Goal: Information Seeking & Learning: Learn about a topic

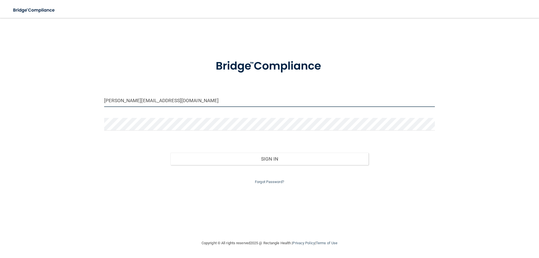
drag, startPoint x: 156, startPoint y: 101, endPoint x: 79, endPoint y: 77, distance: 79.9
click at [80, 77] on div "jose@sfperio.com Invalid email/password. You don't have permission to access th…" at bounding box center [269, 129] width 517 height 211
type input "[EMAIL_ADDRESS][DOMAIN_NAME]"
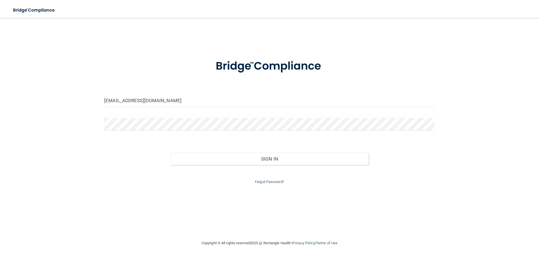
click at [108, 159] on div "Sign In" at bounding box center [269, 154] width 339 height 24
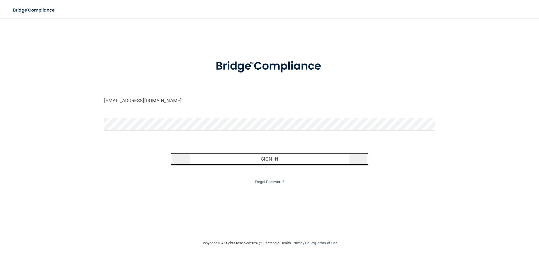
drag, startPoint x: 243, startPoint y: 154, endPoint x: 244, endPoint y: 161, distance: 6.6
click at [243, 156] on button "Sign In" at bounding box center [270, 159] width 199 height 12
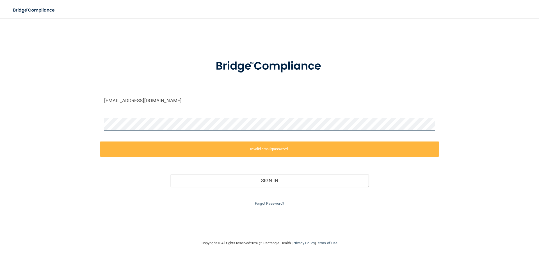
click at [64, 112] on div "doctorcoordinator@sfperio.com Invalid email/password. You don't have permission…" at bounding box center [269, 129] width 517 height 211
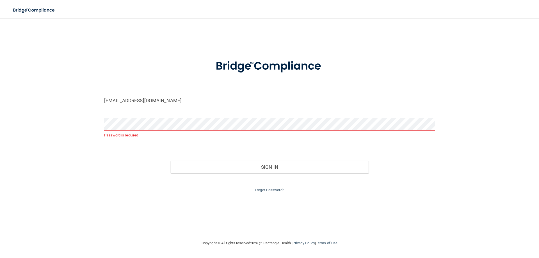
click at [58, 121] on div "doctorcoordinator@sfperio.com Password is required Invalid email/password. You …" at bounding box center [269, 129] width 517 height 211
drag, startPoint x: 271, startPoint y: 189, endPoint x: 308, endPoint y: 171, distance: 41.7
click at [271, 189] on link "Forgot Password?" at bounding box center [269, 190] width 29 height 4
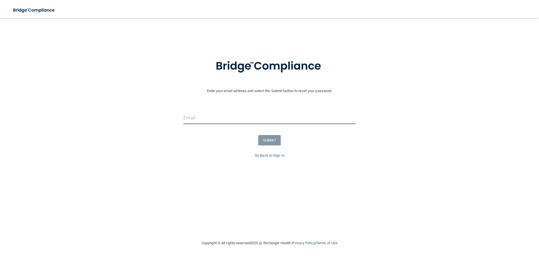
click at [230, 113] on input "email" at bounding box center [269, 118] width 172 height 13
type input "[EMAIL_ADDRESS][DOMAIN_NAME]"
click at [269, 141] on button "SUBMIT" at bounding box center [269, 140] width 23 height 10
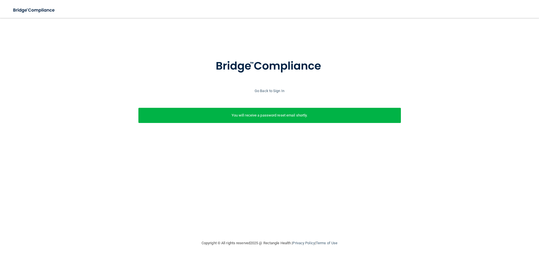
click at [271, 93] on div "Go Back to Sign In" at bounding box center [270, 91] width 542 height 7
click at [269, 90] on link "Go Back to Sign In" at bounding box center [270, 91] width 30 height 4
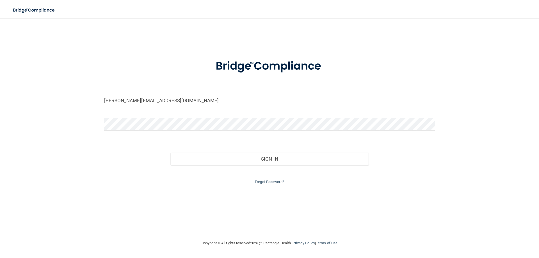
click at [193, 92] on form "toni@sfperio.com Invalid email/password. You don't have permission to access th…" at bounding box center [269, 119] width 331 height 134
drag, startPoint x: 176, startPoint y: 98, endPoint x: -26, endPoint y: 92, distance: 201.8
click at [0, 92] on html "Toggle navigation Manage My Enterprise Manage My Location toni@sfperio.com Inva…" at bounding box center [269, 129] width 539 height 258
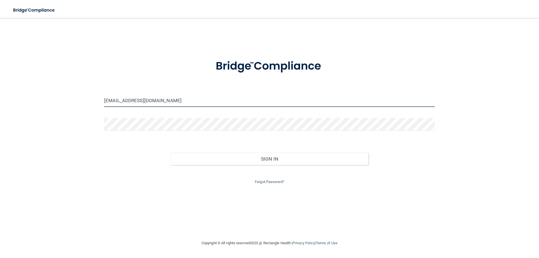
type input "[EMAIL_ADDRESS][DOMAIN_NAME]"
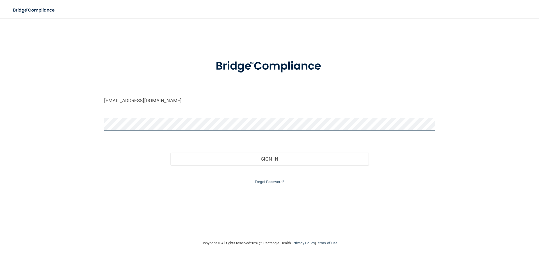
click at [22, 101] on div "doctorcoordinator@sfperio.com Invalid email/password. You don't have permission…" at bounding box center [269, 129] width 517 height 211
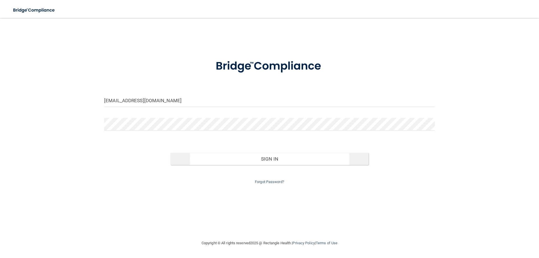
drag, startPoint x: 281, startPoint y: 151, endPoint x: 282, endPoint y: 154, distance: 3.8
click at [281, 152] on div "Sign In" at bounding box center [269, 154] width 339 height 24
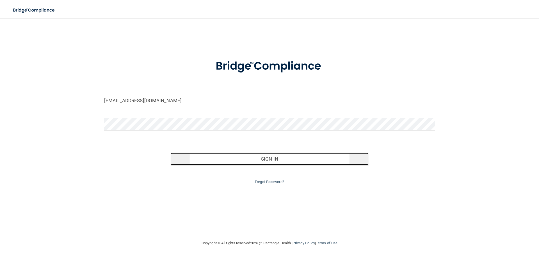
click at [282, 155] on button "Sign In" at bounding box center [270, 159] width 199 height 12
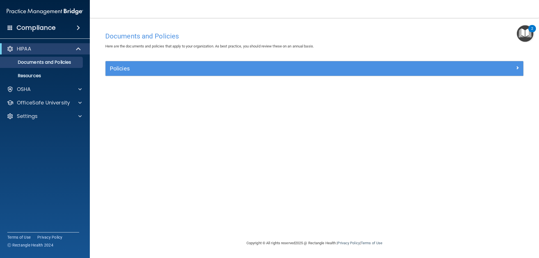
click at [155, 63] on div "Policies" at bounding box center [315, 68] width 418 height 15
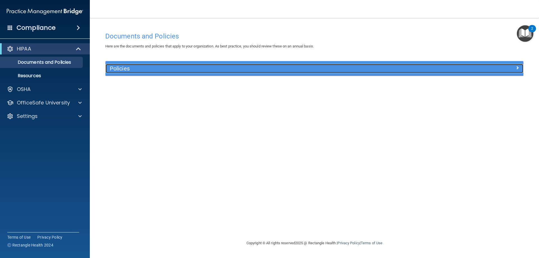
click at [177, 70] on h5 "Policies" at bounding box center [262, 68] width 305 height 6
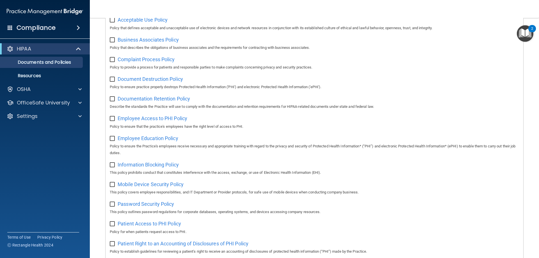
scroll to position [281, 0]
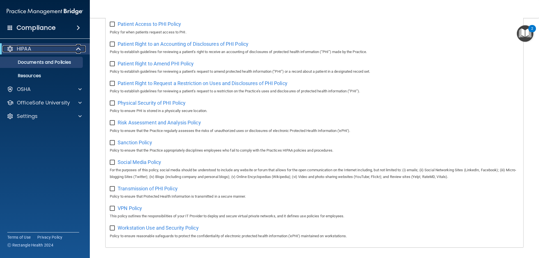
click at [67, 48] on div "HIPAA" at bounding box center [37, 49] width 69 height 7
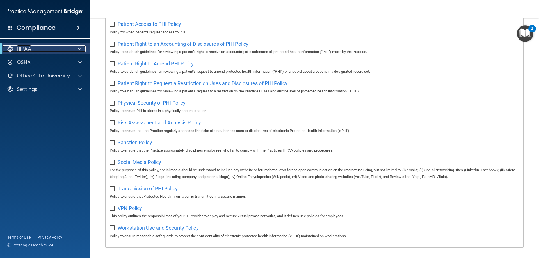
click at [30, 47] on p "HIPAA" at bounding box center [24, 49] width 14 height 7
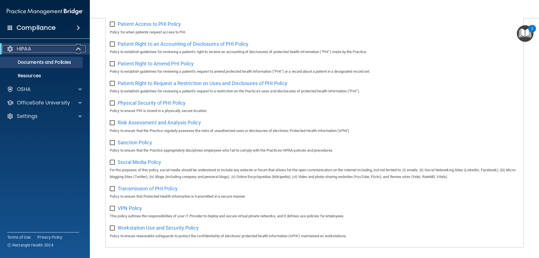
click at [8, 47] on div at bounding box center [10, 49] width 7 height 7
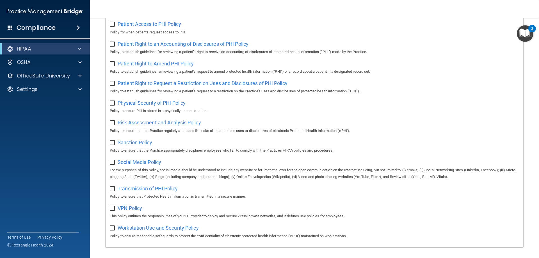
click at [6, 46] on div "HIPAA" at bounding box center [45, 48] width 90 height 11
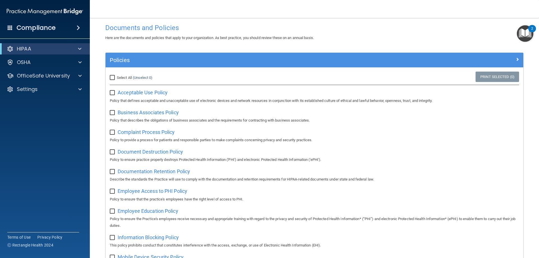
scroll to position [0, 0]
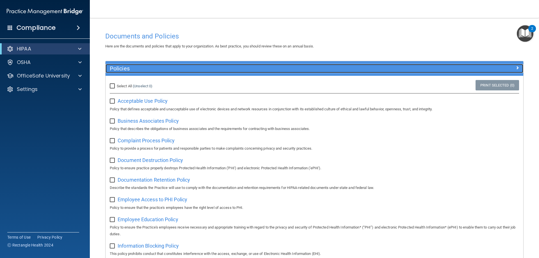
click at [516, 66] on span at bounding box center [517, 67] width 3 height 7
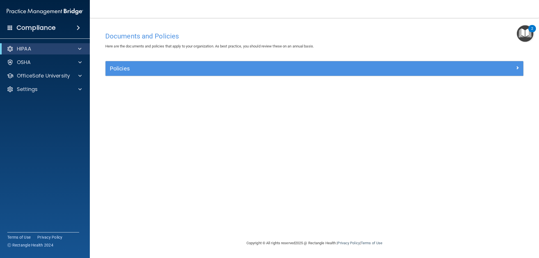
click at [78, 26] on span at bounding box center [78, 27] width 3 height 7
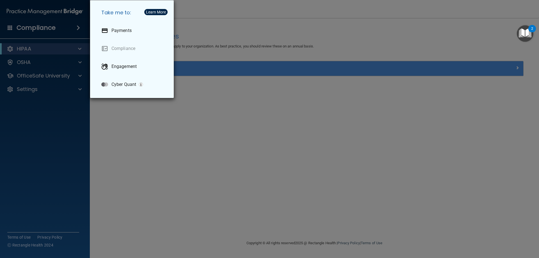
click at [261, 169] on div "Take me to: Payments Compliance Engagement Cyber Quant" at bounding box center [269, 129] width 539 height 258
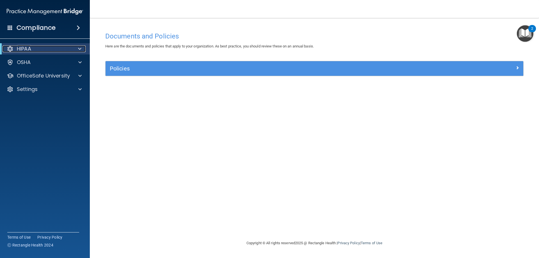
click at [62, 49] on div "HIPAA" at bounding box center [37, 49] width 69 height 7
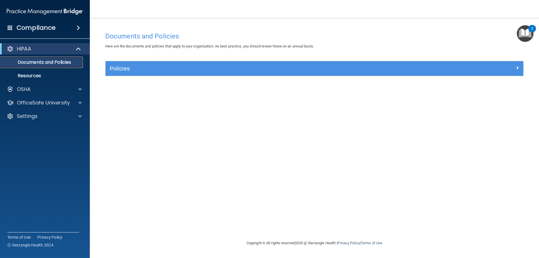
click at [40, 62] on p "Documents and Policies" at bounding box center [42, 63] width 77 height 6
click at [43, 75] on p "Resources" at bounding box center [42, 76] width 77 height 6
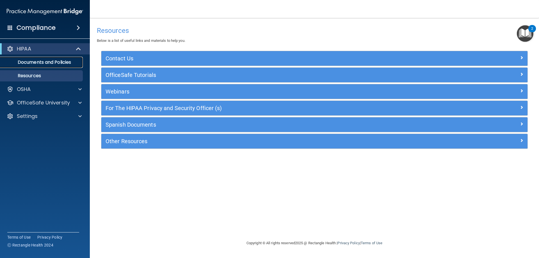
click at [31, 60] on p "Documents and Policies" at bounding box center [42, 63] width 77 height 6
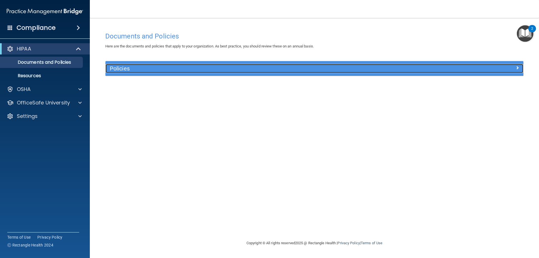
click at [519, 67] on span at bounding box center [517, 67] width 3 height 7
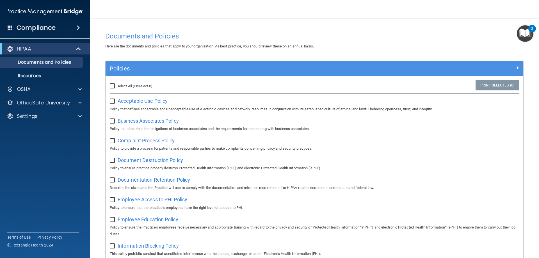
click at [149, 103] on span "Acceptable Use Policy" at bounding box center [143, 101] width 50 height 6
click at [135, 123] on span "Business Associates Policy" at bounding box center [148, 121] width 61 height 6
click at [148, 142] on span "Complaint Process Policy" at bounding box center [146, 141] width 57 height 6
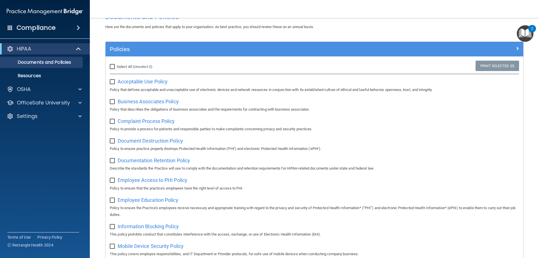
scroll to position [56, 0]
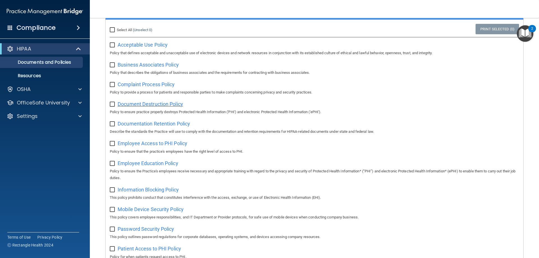
click at [156, 104] on span "Document Destruction Policy" at bounding box center [150, 104] width 65 height 6
click at [146, 125] on span "Documentation Retention Policy" at bounding box center [154, 124] width 72 height 6
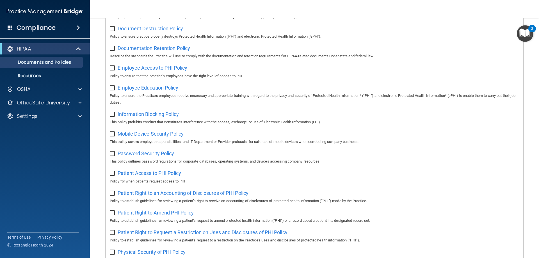
scroll to position [169, 0]
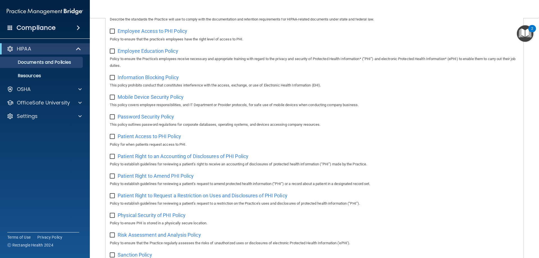
click at [169, 29] on div "Employee Access to PHI Policy Policy to ensure that the practice's employees ha…" at bounding box center [315, 34] width 410 height 16
click at [170, 31] on span "Employee Access to PHI Policy" at bounding box center [153, 31] width 70 height 6
click at [150, 80] on span "Information Blocking Policy" at bounding box center [148, 77] width 61 height 6
click at [129, 56] on div "Employee Education Policy Policy to ensure the Practice's employees receive nec…" at bounding box center [315, 57] width 410 height 23
click at [157, 56] on div "Employee Education Policy Policy to ensure the Practice's employees receive nec…" at bounding box center [315, 57] width 410 height 23
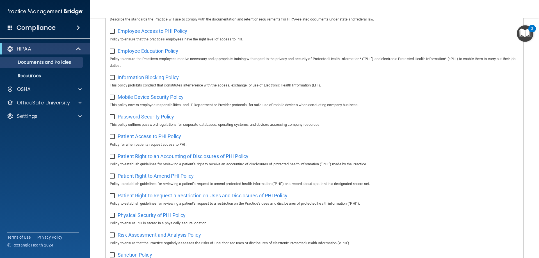
click at [173, 51] on span "Employee Education Policy" at bounding box center [148, 51] width 61 height 6
click at [146, 100] on span "Mobile Device Security Policy" at bounding box center [151, 97] width 66 height 6
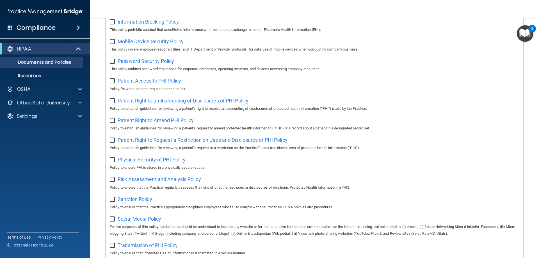
scroll to position [225, 0]
click at [156, 83] on span "Patient Access to PHI Policy" at bounding box center [149, 80] width 63 height 6
click at [140, 103] on span "Patient Right to an Accounting of Disclosures of PHI Policy" at bounding box center [183, 100] width 131 height 6
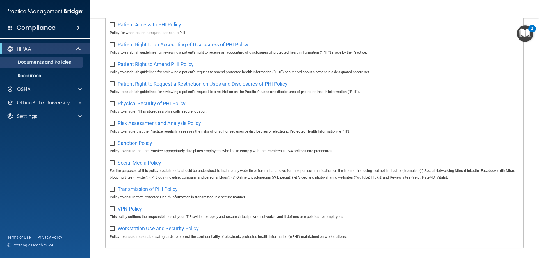
scroll to position [281, 0]
click at [170, 65] on span "Patient Right to Amend PHI Policy" at bounding box center [156, 64] width 76 height 6
click at [149, 86] on span "Patient Right to Request a Restriction on Uses and Disclosures of PHI Policy" at bounding box center [203, 83] width 170 height 6
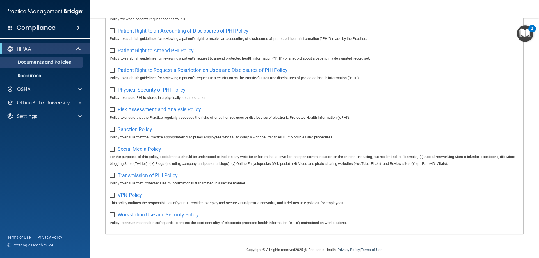
scroll to position [305, 0]
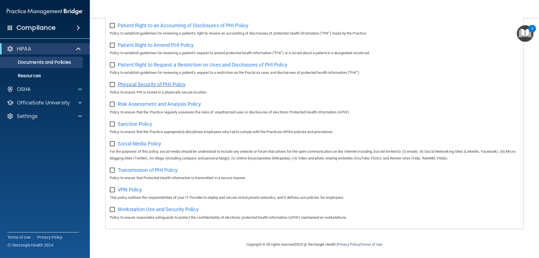
click at [126, 84] on span "Physical Security of PHI Policy" at bounding box center [152, 84] width 68 height 6
click at [162, 102] on span "Risk Assessment and Analysis Policy" at bounding box center [159, 104] width 83 height 6
click at [120, 123] on span "Sanction Policy" at bounding box center [135, 124] width 35 height 6
click at [137, 125] on span "Sanction Policy" at bounding box center [135, 124] width 35 height 6
click at [133, 123] on span "Sanction Policy" at bounding box center [135, 124] width 35 height 6
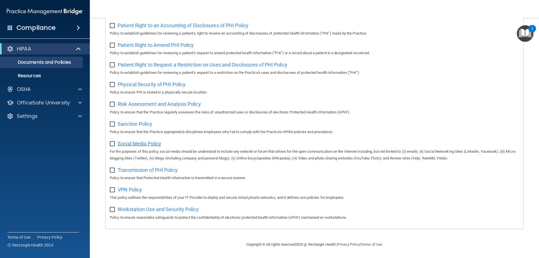
click at [138, 144] on span "Social Media Policy" at bounding box center [140, 144] width 44 height 6
click at [141, 145] on span "Social Media Policy" at bounding box center [140, 144] width 44 height 6
click at [129, 189] on span "VPN Policy" at bounding box center [130, 190] width 24 height 6
click at [148, 212] on span "Workstation Use and Security Policy" at bounding box center [158, 209] width 81 height 6
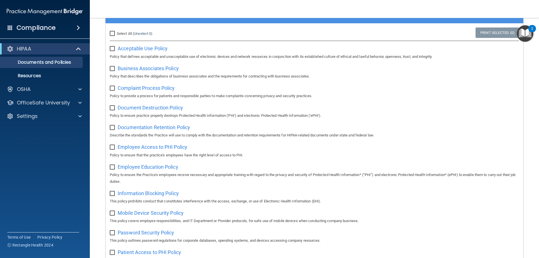
scroll to position [0, 0]
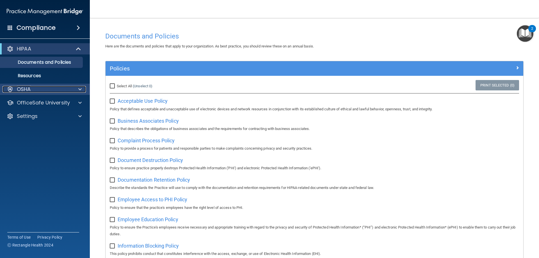
click at [43, 90] on div "OSHA" at bounding box center [38, 89] width 70 height 7
click at [526, 33] on img "Open Resource Center, 2 new notifications" at bounding box center [525, 33] width 17 height 17
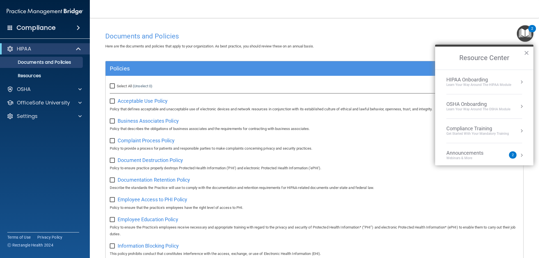
click at [477, 79] on div "HIPAA Onboarding" at bounding box center [479, 80] width 65 height 6
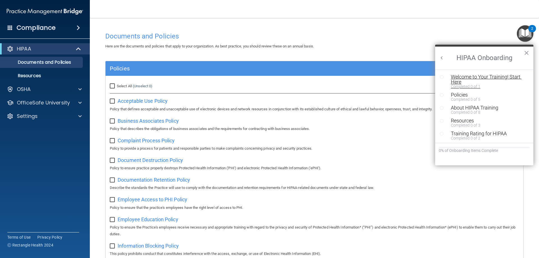
click at [463, 77] on div "Welcome to Your Training! Start Here" at bounding box center [486, 79] width 71 height 10
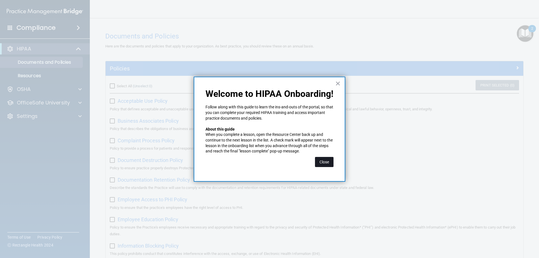
click at [327, 161] on button "Close" at bounding box center [324, 162] width 19 height 10
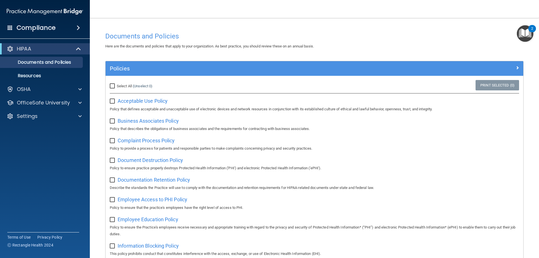
click at [524, 32] on img "Open Resource Center, 2 new notifications" at bounding box center [525, 33] width 17 height 17
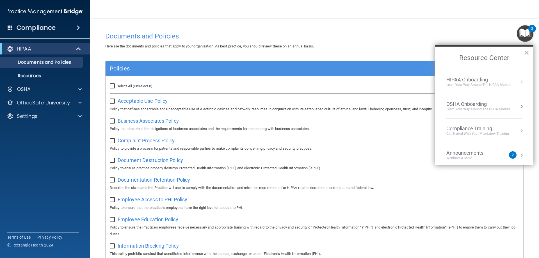
click at [519, 81] on button "Resource Center" at bounding box center [522, 82] width 6 height 6
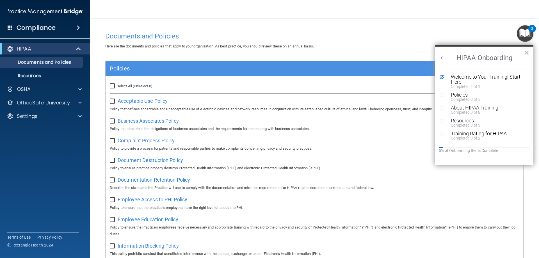
click at [457, 95] on div "Policies" at bounding box center [486, 94] width 71 height 5
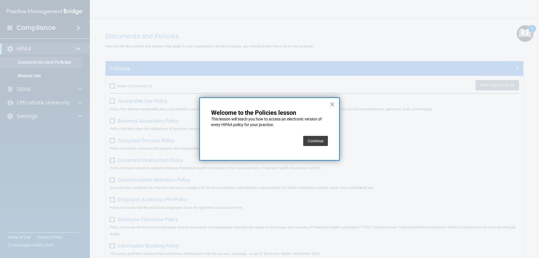
click at [317, 141] on button "Continue" at bounding box center [315, 141] width 25 height 10
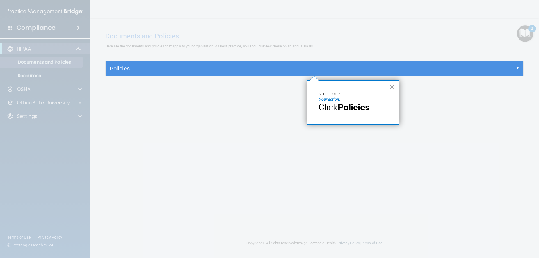
click at [394, 86] on button "×" at bounding box center [392, 86] width 5 height 9
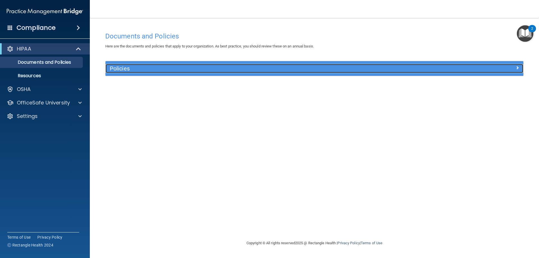
click at [342, 73] on div "Policies" at bounding box center [262, 68] width 313 height 9
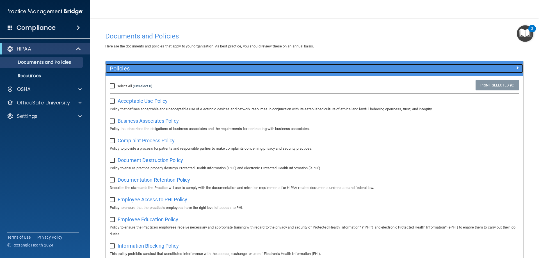
click at [446, 67] on div at bounding box center [471, 67] width 104 height 7
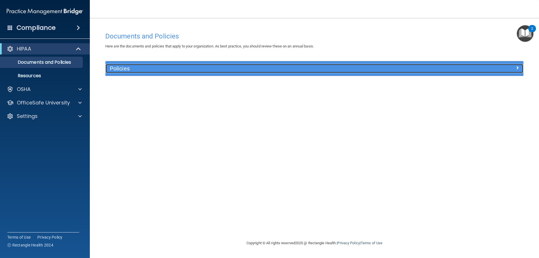
click at [521, 69] on div at bounding box center [471, 67] width 104 height 7
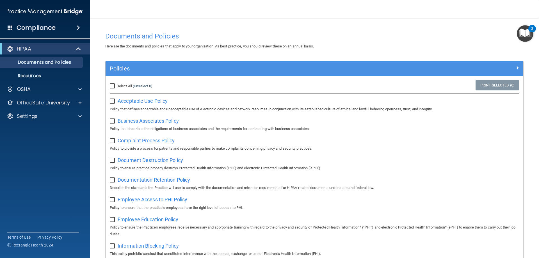
click at [526, 34] on img "Open Resource Center, 2 new notifications" at bounding box center [525, 33] width 17 height 17
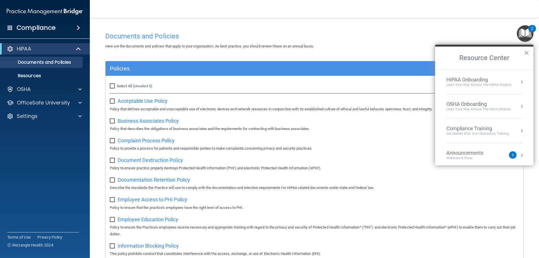
click at [513, 81] on div "HIPAA Onboarding Learn Your Way around the HIPAA module" at bounding box center [485, 82] width 76 height 11
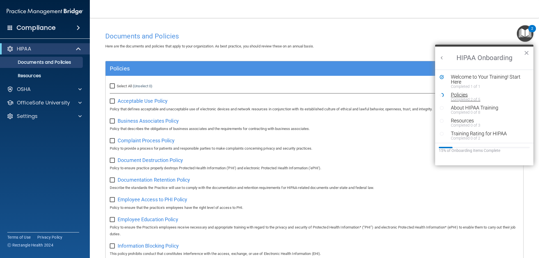
click at [457, 95] on div "Policies" at bounding box center [486, 94] width 71 height 5
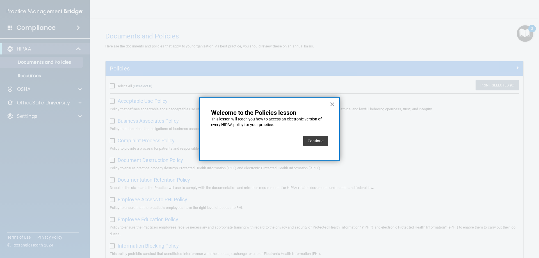
click at [311, 140] on button "Continue" at bounding box center [315, 141] width 25 height 10
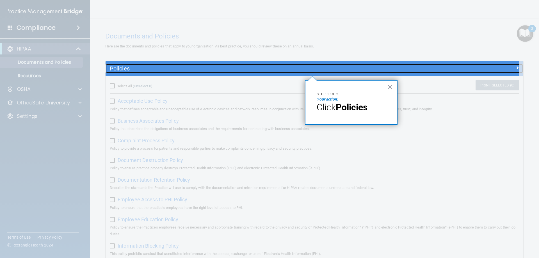
click at [162, 67] on h5 "Policies" at bounding box center [262, 68] width 305 height 6
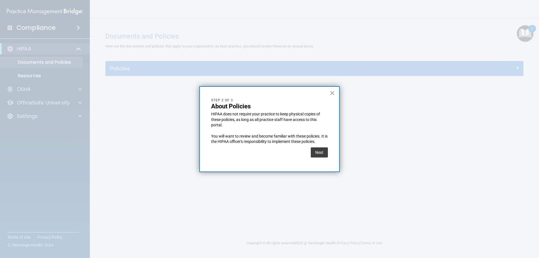
click at [322, 149] on button "Next" at bounding box center [319, 152] width 17 height 10
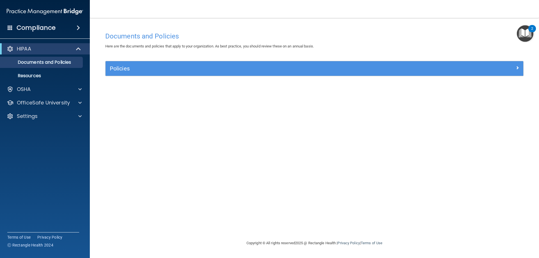
click at [531, 34] on img "Open Resource Center, 2 new notifications" at bounding box center [525, 33] width 17 height 17
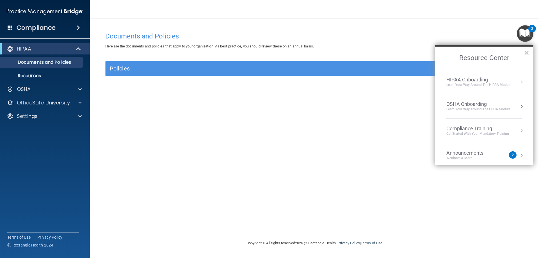
click at [485, 79] on div "HIPAA Onboarding" at bounding box center [479, 80] width 65 height 6
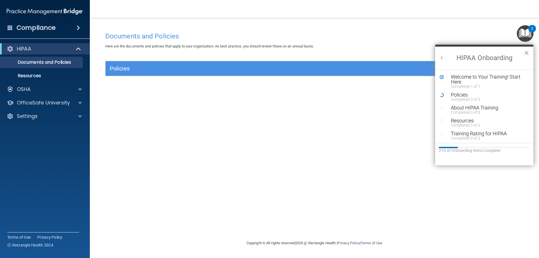
click at [304, 33] on h4 "Documents and Policies" at bounding box center [314, 36] width 419 height 7
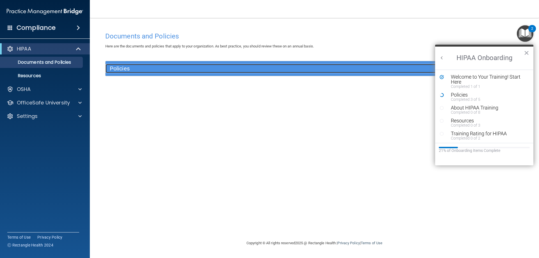
click at [301, 65] on div "Policies" at bounding box center [262, 68] width 313 height 9
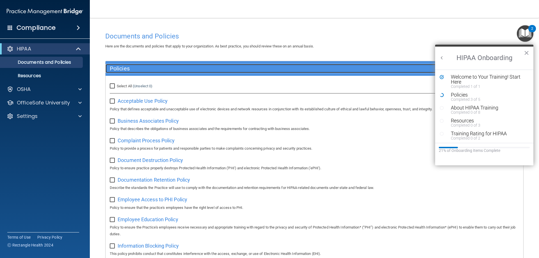
click at [181, 66] on h5 "Policies" at bounding box center [262, 68] width 305 height 6
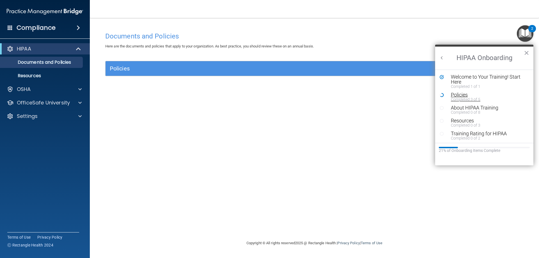
click at [461, 98] on div "Completed 3 of 5" at bounding box center [486, 99] width 71 height 4
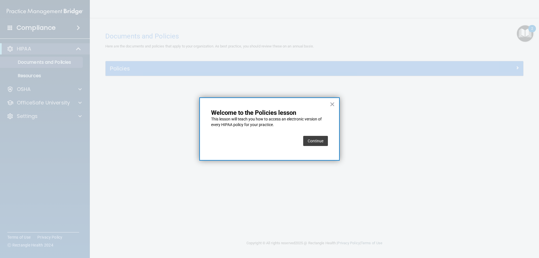
click at [321, 144] on button "Continue" at bounding box center [315, 141] width 25 height 10
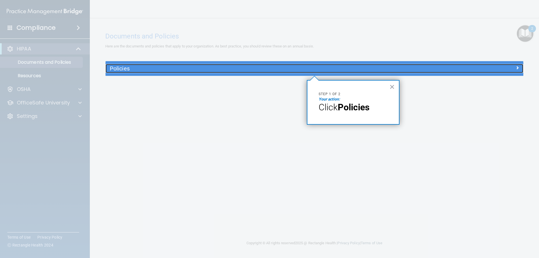
click at [302, 69] on h5 "Policies" at bounding box center [262, 68] width 305 height 6
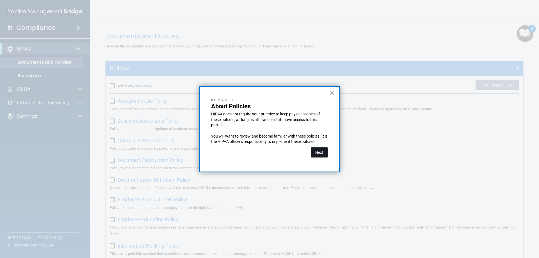
click at [321, 152] on button "Next" at bounding box center [319, 152] width 17 height 10
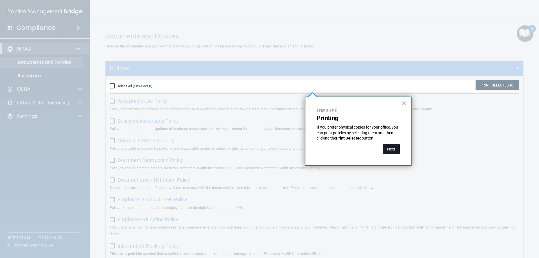
click at [386, 149] on button "Next" at bounding box center [391, 149] width 17 height 10
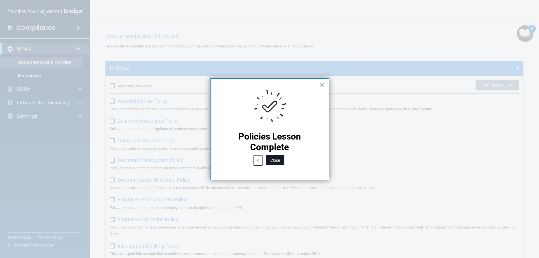
click at [275, 160] on button "Close" at bounding box center [275, 160] width 19 height 10
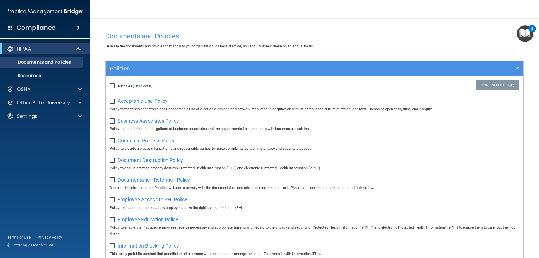
click at [269, 63] on div "Policies" at bounding box center [315, 68] width 418 height 15
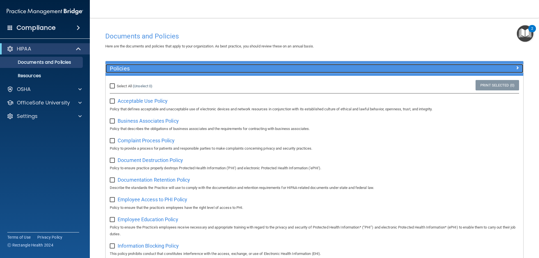
click at [281, 65] on div "Policies" at bounding box center [262, 68] width 313 height 9
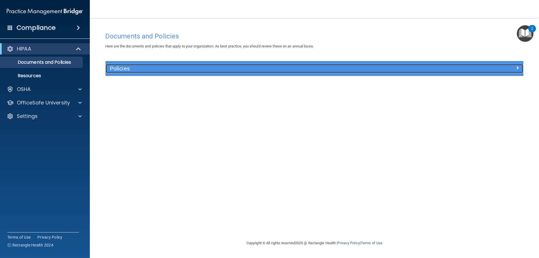
click at [281, 65] on div "Policies" at bounding box center [262, 68] width 313 height 9
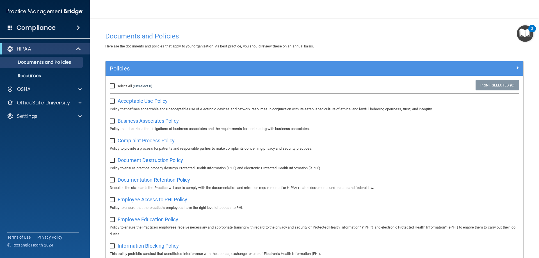
click at [528, 31] on img "Open Resource Center, 2 new notifications" at bounding box center [525, 33] width 17 height 17
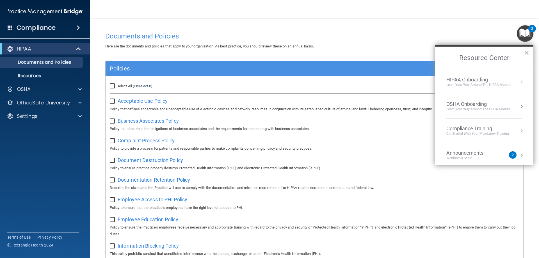
click at [501, 79] on div "HIPAA Onboarding" at bounding box center [479, 80] width 65 height 6
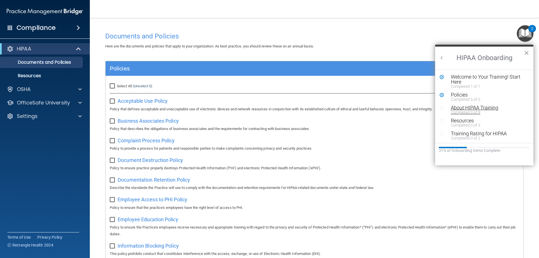
click at [464, 109] on div "About HIPAA Training" at bounding box center [486, 107] width 71 height 5
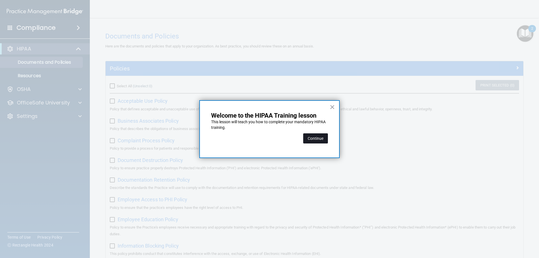
click at [315, 137] on button "Continue" at bounding box center [315, 138] width 25 height 10
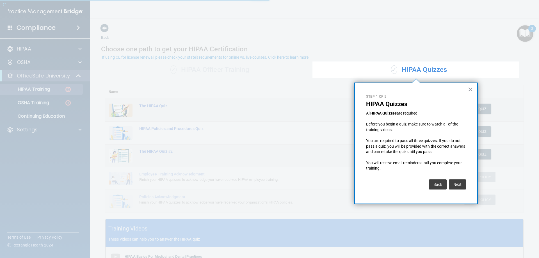
click at [36, 90] on div at bounding box center [156, 129] width 313 height 258
click at [457, 183] on button "Next" at bounding box center [457, 184] width 17 height 10
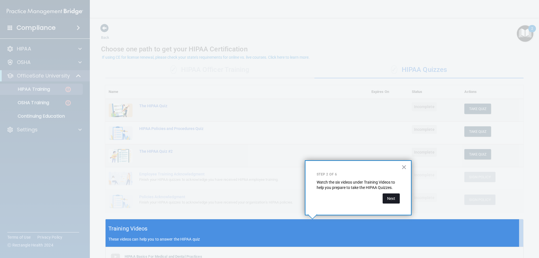
click at [388, 198] on button "Next" at bounding box center [391, 199] width 17 height 10
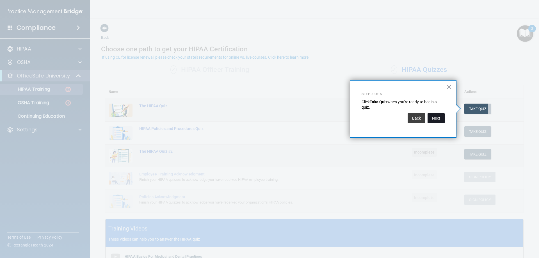
click at [439, 117] on button "Next" at bounding box center [436, 118] width 17 height 10
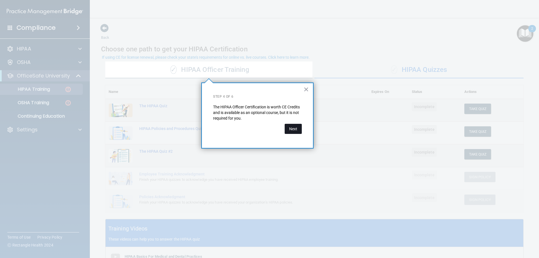
click at [293, 127] on button "Next" at bounding box center [293, 129] width 17 height 10
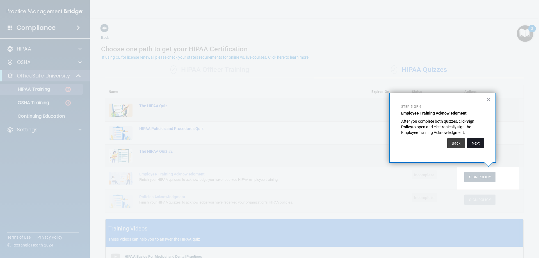
click at [478, 142] on button "Next" at bounding box center [475, 143] width 17 height 10
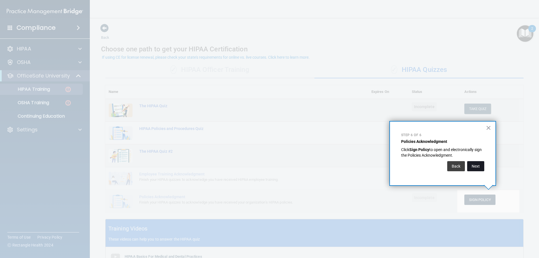
click at [482, 165] on button "Next" at bounding box center [475, 166] width 17 height 10
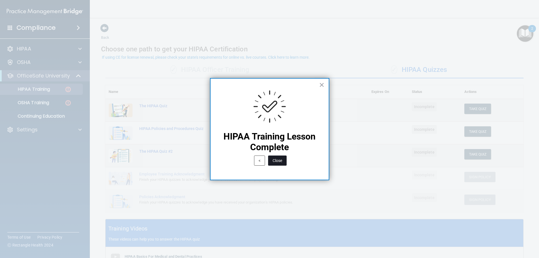
click at [279, 159] on button "Close" at bounding box center [277, 161] width 19 height 10
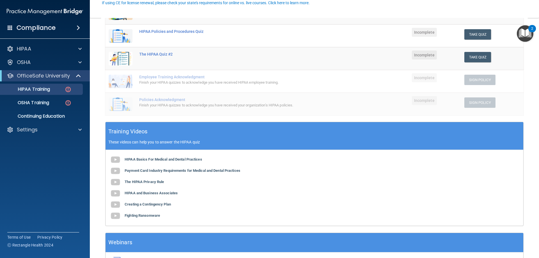
scroll to position [135, 0]
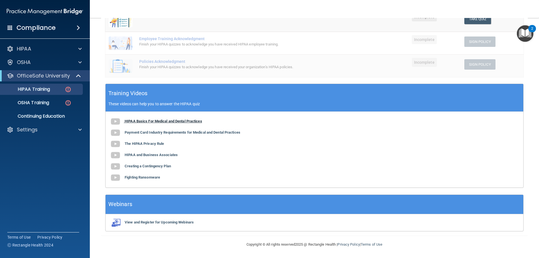
click at [160, 120] on b "HIPAA Basics For Medical and Dental Practices" at bounding box center [164, 121] width 78 height 4
click at [192, 133] on b "Payment Card Industry Requirements for Medical and Dental Practices" at bounding box center [183, 132] width 116 height 4
drag, startPoint x: 150, startPoint y: 146, endPoint x: 153, endPoint y: 147, distance: 3.4
click at [151, 146] on div "HIPAA Basics For Medical and Dental Practices Payment Card Industry Requirement…" at bounding box center [315, 150] width 418 height 76
click at [151, 143] on b "The HIPAA Privacy Rule" at bounding box center [144, 144] width 39 height 4
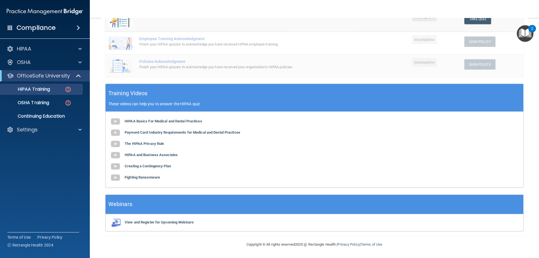
click at [146, 157] on div "HIPAA Basics For Medical and Dental Practices Payment Card Industry Requirement…" at bounding box center [315, 150] width 418 height 76
click at [146, 153] on b "HIPAA and Business Associates" at bounding box center [151, 155] width 53 height 4
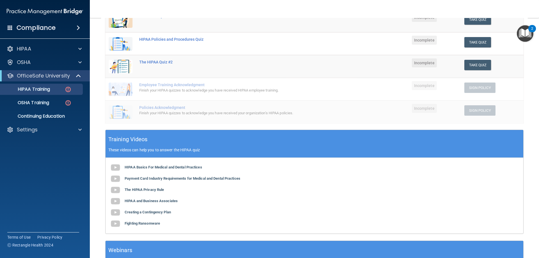
scroll to position [0, 0]
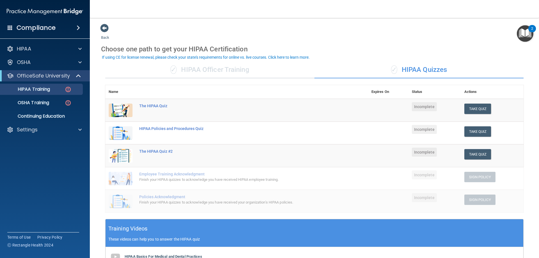
click at [527, 32] on img "Open Resource Center, 2 new notifications" at bounding box center [525, 33] width 17 height 17
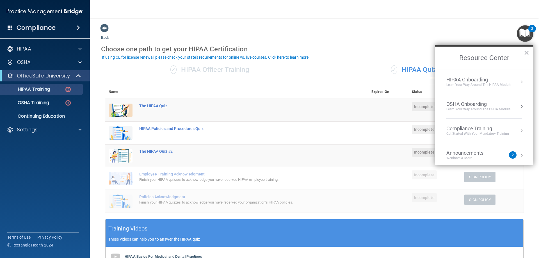
click at [483, 79] on div "HIPAA Onboarding" at bounding box center [479, 80] width 65 height 6
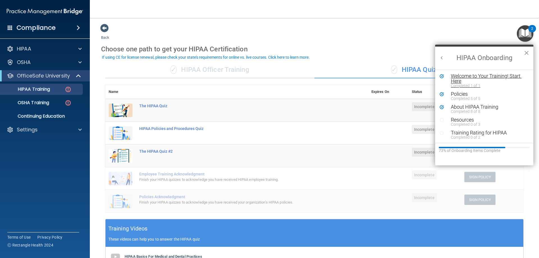
scroll to position [1, 0]
click at [462, 121] on div "Resources" at bounding box center [486, 119] width 71 height 5
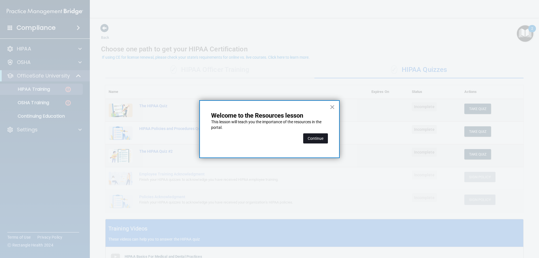
click at [321, 137] on button "Continue" at bounding box center [315, 138] width 25 height 10
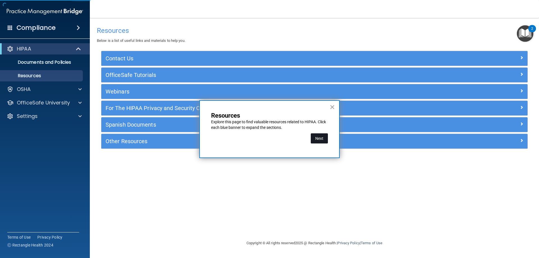
click at [319, 135] on button "Next" at bounding box center [319, 138] width 17 height 10
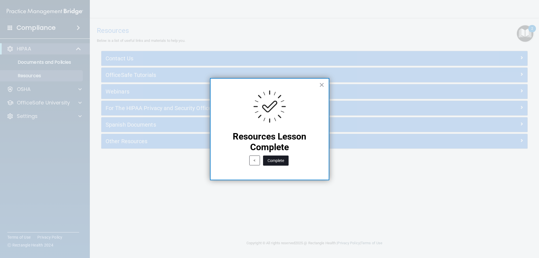
click at [280, 160] on button "Complete" at bounding box center [276, 161] width 26 height 10
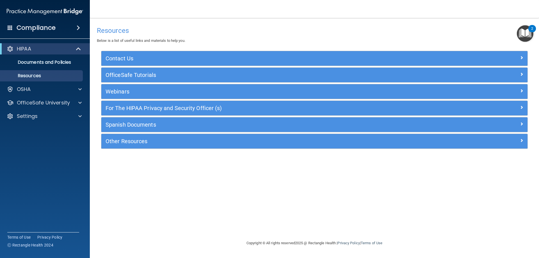
click at [522, 31] on img "Open Resource Center, 2 new notifications" at bounding box center [525, 33] width 17 height 17
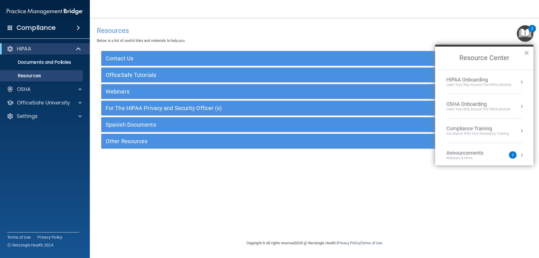
click at [476, 79] on div "HIPAA Onboarding" at bounding box center [479, 80] width 65 height 6
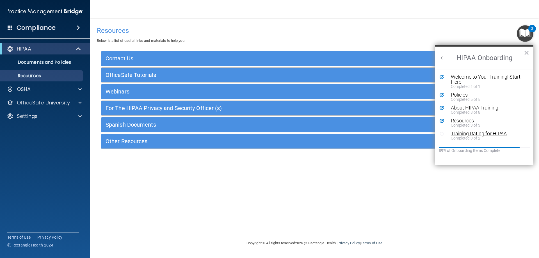
click at [461, 134] on div "Training Rating for HIPAA" at bounding box center [486, 133] width 71 height 5
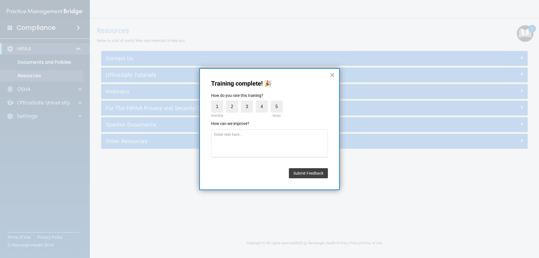
click at [332, 73] on button "×" at bounding box center [332, 75] width 5 height 9
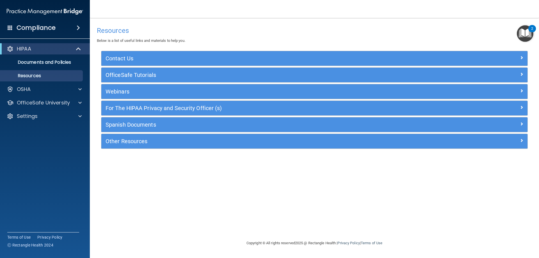
click at [525, 31] on img "Open Resource Center, 2 new notifications" at bounding box center [525, 33] width 17 height 17
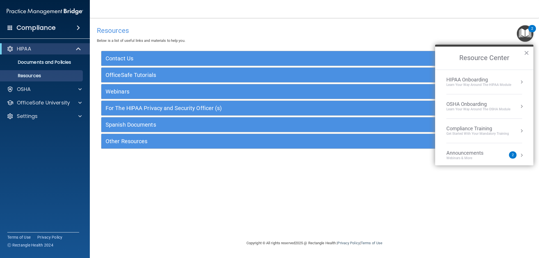
click at [478, 81] on div "HIPAA Onboarding" at bounding box center [479, 80] width 65 height 6
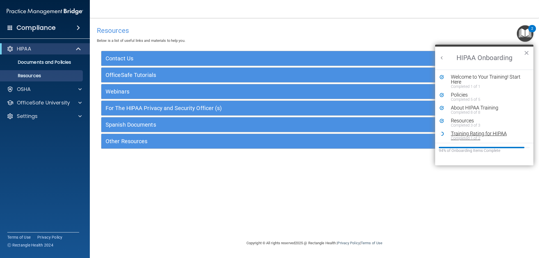
click at [479, 134] on div "Training Rating for HIPAA" at bounding box center [486, 133] width 71 height 5
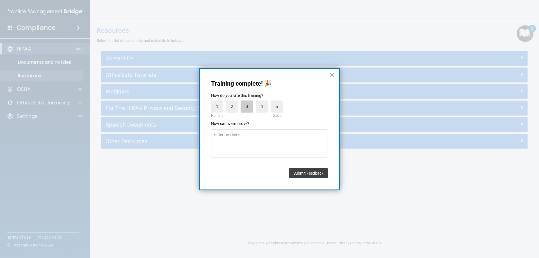
click at [248, 103] on label "3" at bounding box center [247, 107] width 12 height 12
click at [234, 102] on input "3" at bounding box center [234, 102] width 0 height 0
click at [237, 137] on textarea at bounding box center [269, 143] width 117 height 28
type textarea "Not very intuitive"
click at [298, 173] on button "Submit Feedback" at bounding box center [308, 173] width 39 height 10
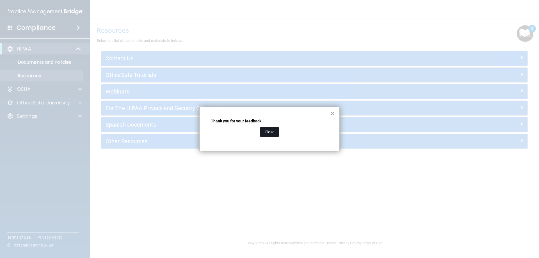
click at [268, 133] on button "Close" at bounding box center [269, 132] width 19 height 10
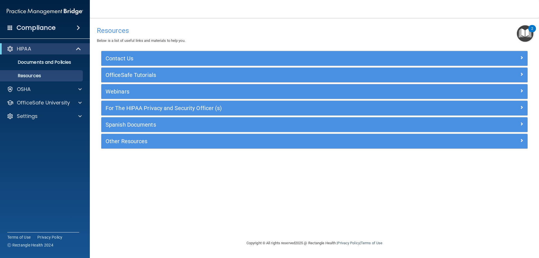
click at [524, 35] on img "Open Resource Center, 2 new notifications" at bounding box center [525, 33] width 17 height 17
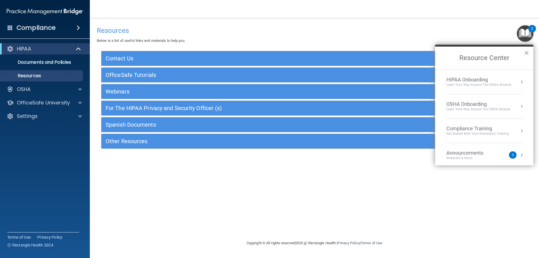
click at [474, 79] on div "HIPAA Onboarding" at bounding box center [479, 80] width 65 height 6
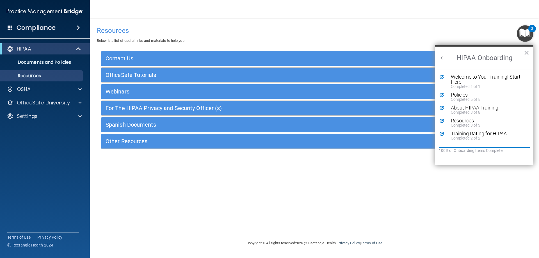
click at [444, 56] on button "Back to Resource Center Home" at bounding box center [442, 58] width 6 height 6
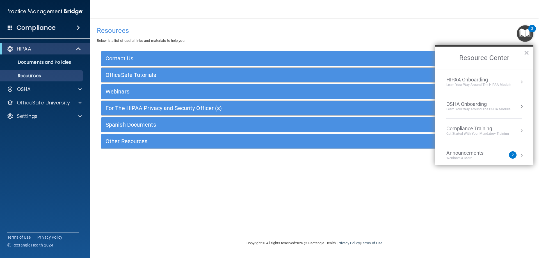
click at [473, 105] on div "OSHA Onboarding" at bounding box center [479, 104] width 64 height 6
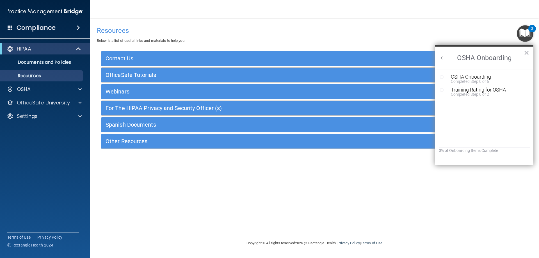
click at [444, 57] on button "Back to Resource Center Home" at bounding box center [442, 58] width 6 height 6
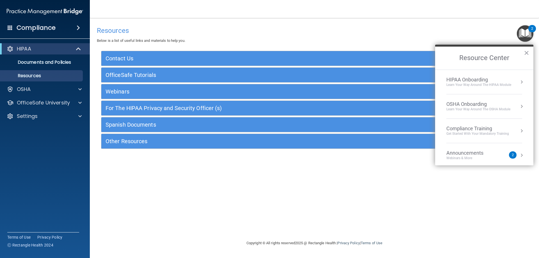
click at [474, 79] on div "HIPAA Onboarding" at bounding box center [479, 80] width 65 height 6
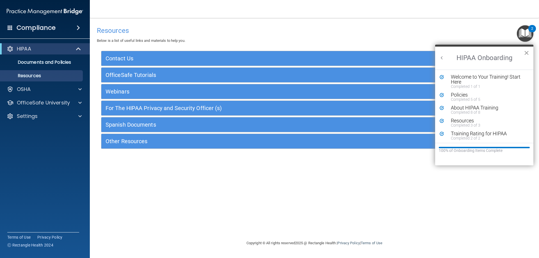
click at [527, 51] on button "×" at bounding box center [526, 52] width 5 height 9
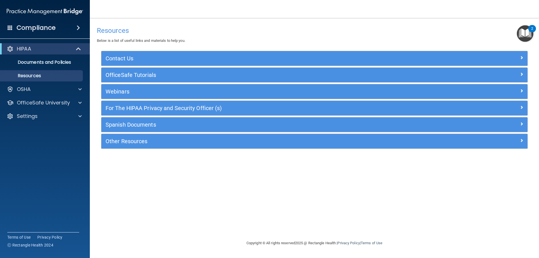
click at [530, 30] on div "2" at bounding box center [533, 28] width 8 height 7
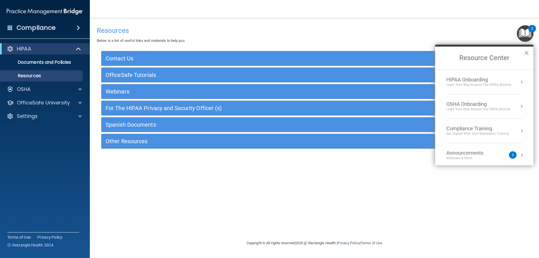
click at [314, 11] on nav "Toggle navigation [PERSON_NAME] [EMAIL_ADDRESS][DOMAIN_NAME] Manage My Enterpri…" at bounding box center [314, 9] width 449 height 18
click at [244, 28] on h4 "Resources" at bounding box center [314, 30] width 435 height 7
click at [159, 229] on div "Resources Below is a list of useful links and materials to help you. Contact Us…" at bounding box center [314, 129] width 427 height 211
click at [42, 61] on p "Documents and Policies" at bounding box center [42, 63] width 77 height 6
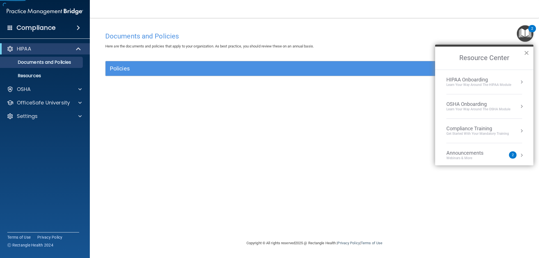
click at [526, 50] on button "×" at bounding box center [526, 52] width 5 height 9
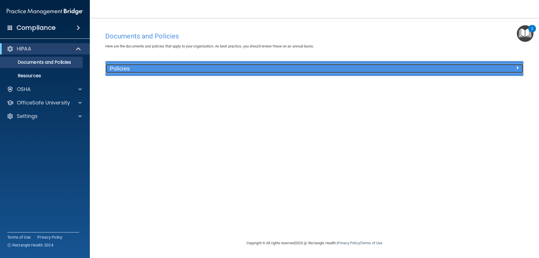
click at [181, 68] on h5 "Policies" at bounding box center [262, 68] width 305 height 6
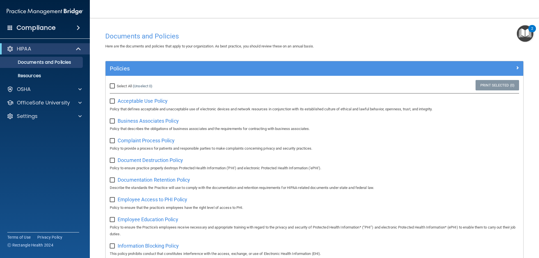
click at [522, 33] on img "Open Resource Center, 2 new notifications" at bounding box center [525, 33] width 17 height 17
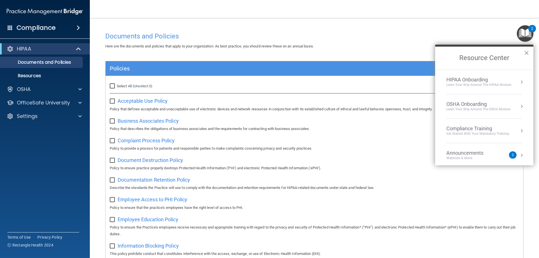
click at [461, 78] on div "HIPAA Onboarding" at bounding box center [479, 80] width 65 height 6
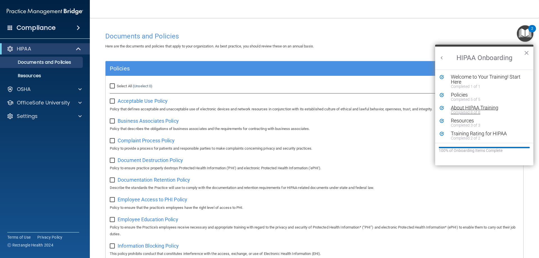
click at [458, 105] on div "About HIPAA Training" at bounding box center [486, 107] width 71 height 5
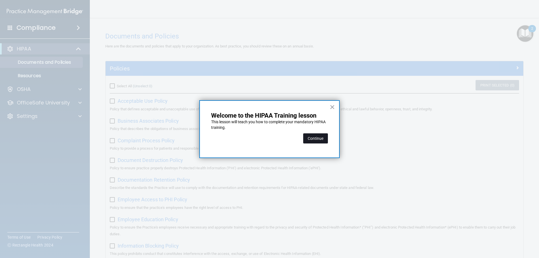
click at [315, 139] on button "Continue" at bounding box center [315, 138] width 25 height 10
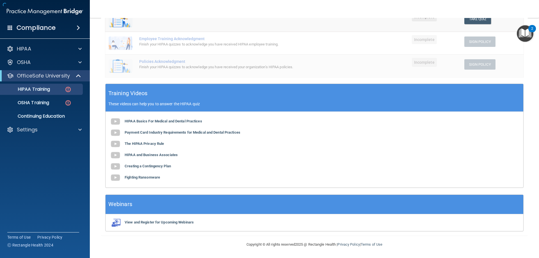
scroll to position [44, 0]
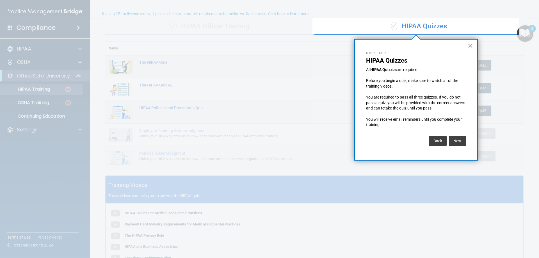
click at [472, 44] on button "×" at bounding box center [470, 45] width 5 height 9
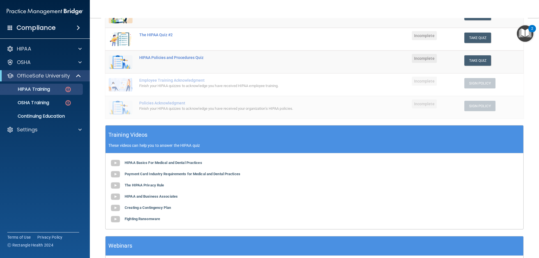
scroll to position [135, 0]
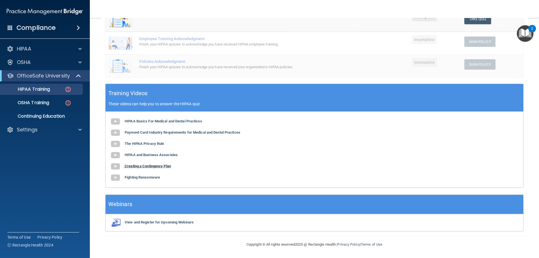
click at [149, 167] on b "Creating a Contingency Plan" at bounding box center [148, 166] width 46 height 4
click at [143, 177] on b "Fighting Ransomware" at bounding box center [142, 177] width 35 height 4
